Goal: Check status: Check status

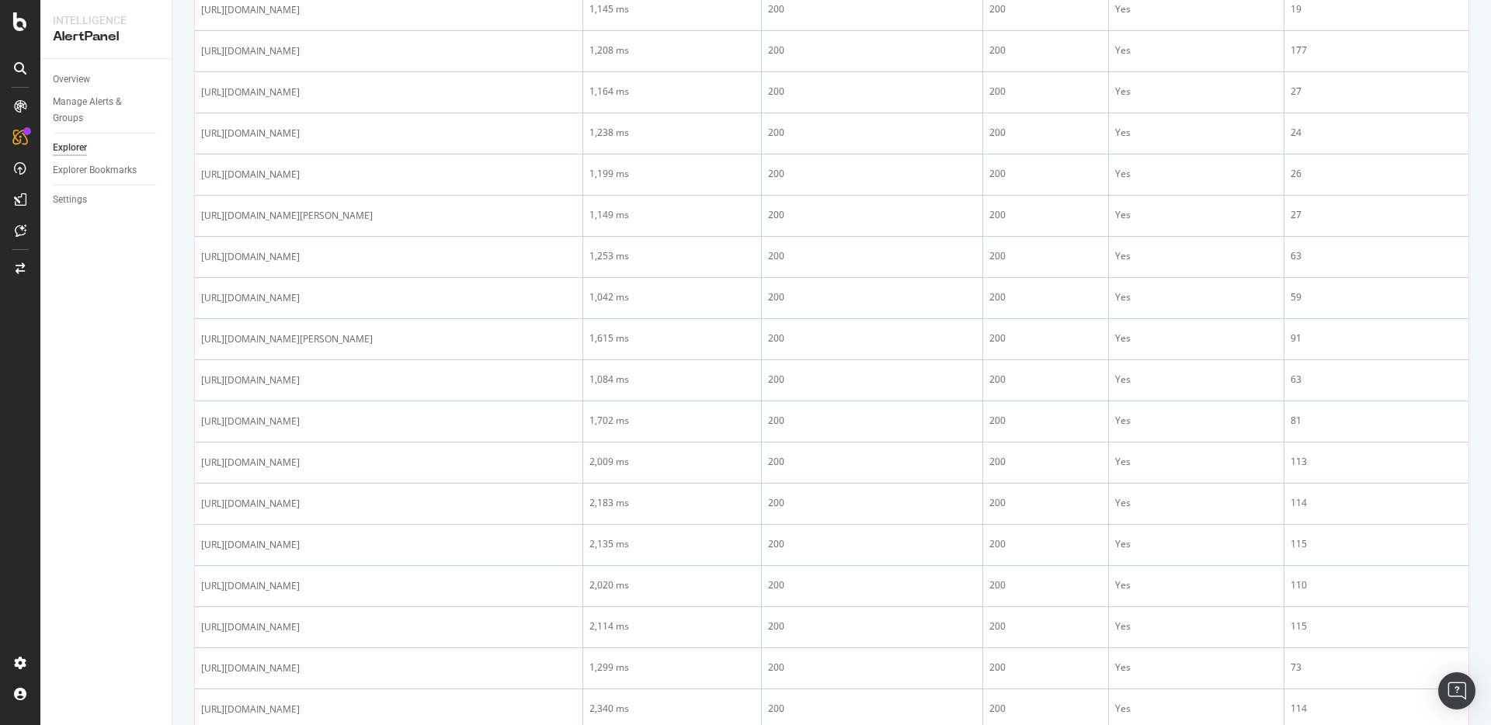
scroll to position [550, 0]
